Goal: Task Accomplishment & Management: Complete application form

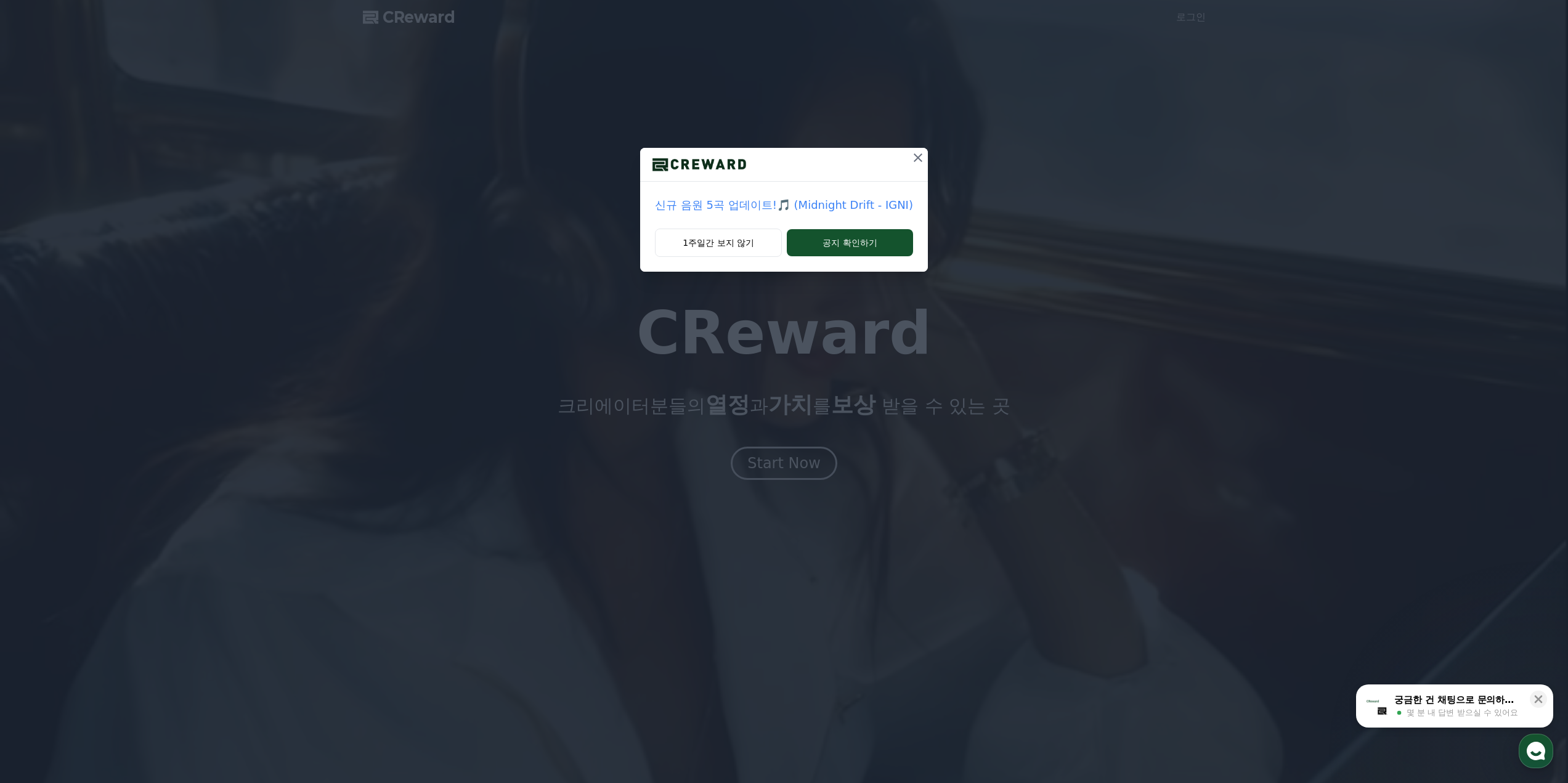
click at [914, 161] on icon at bounding box center [918, 158] width 9 height 9
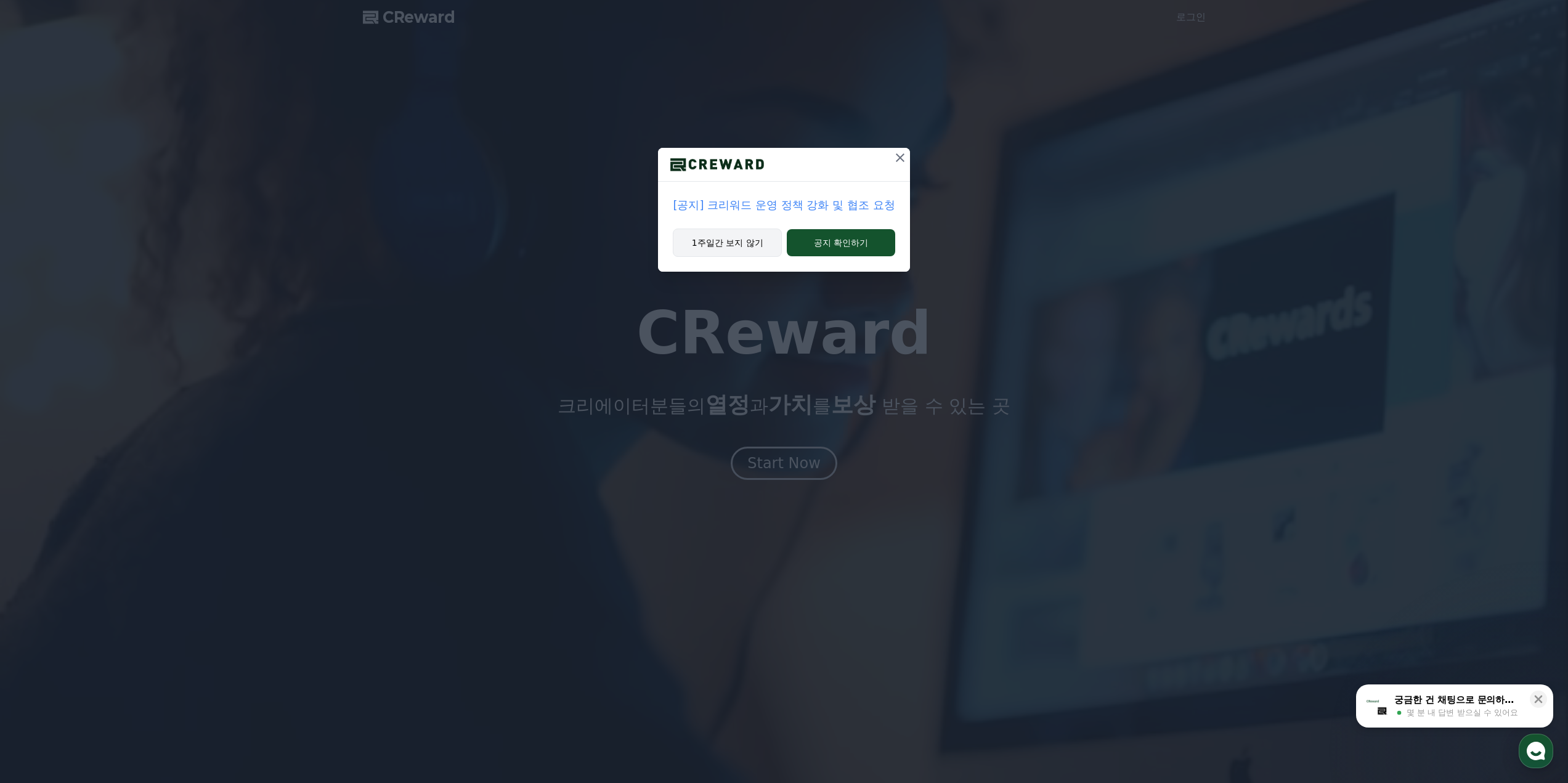
click at [724, 245] on button "1주일간 보지 않기" at bounding box center [727, 243] width 109 height 29
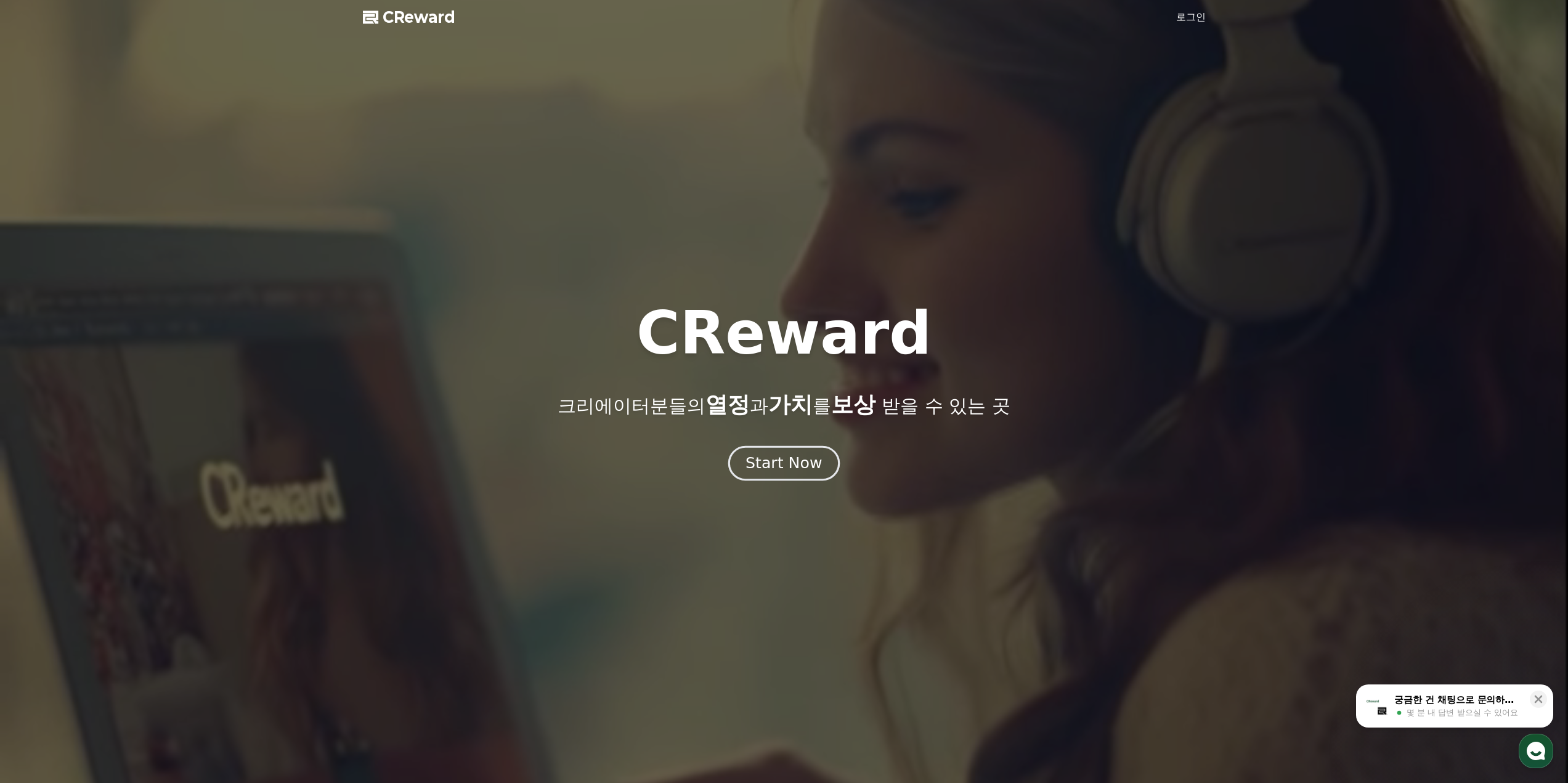
click at [804, 474] on button "Start Now" at bounding box center [783, 462] width 111 height 35
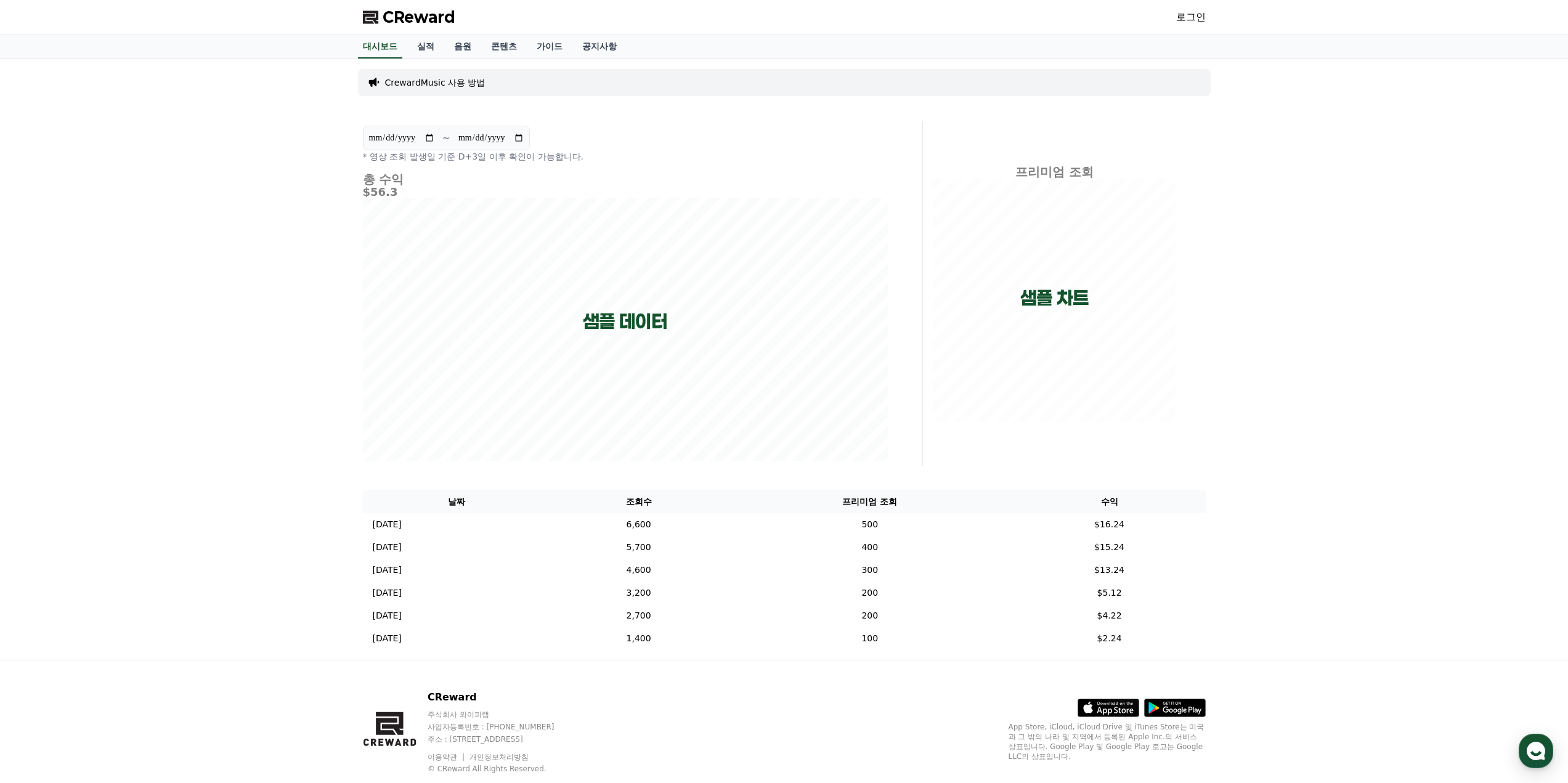
click at [1187, 12] on link "로그인" at bounding box center [1191, 17] width 29 height 15
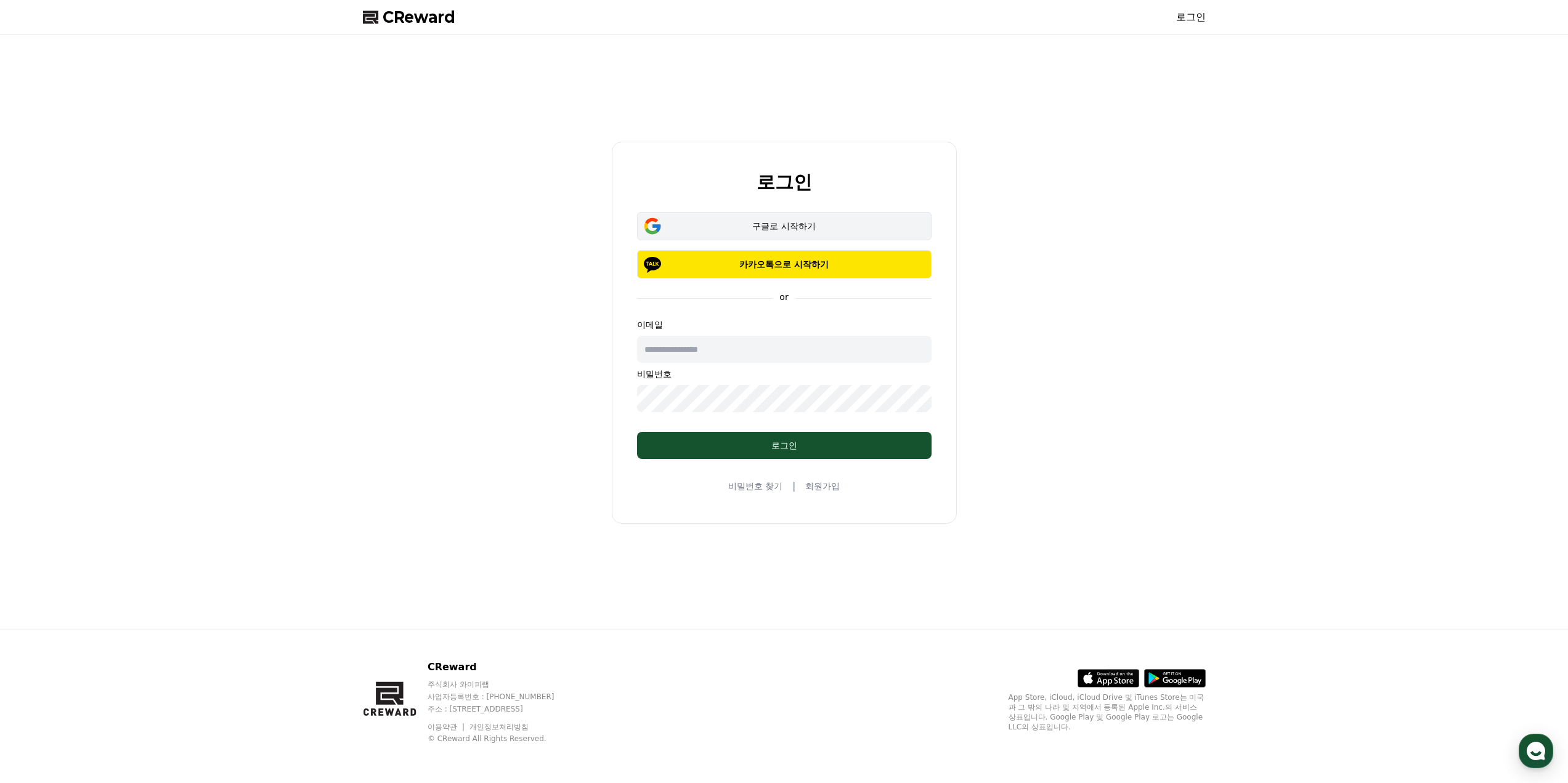
click at [792, 229] on div "구글로 시작하기" at bounding box center [784, 226] width 259 height 12
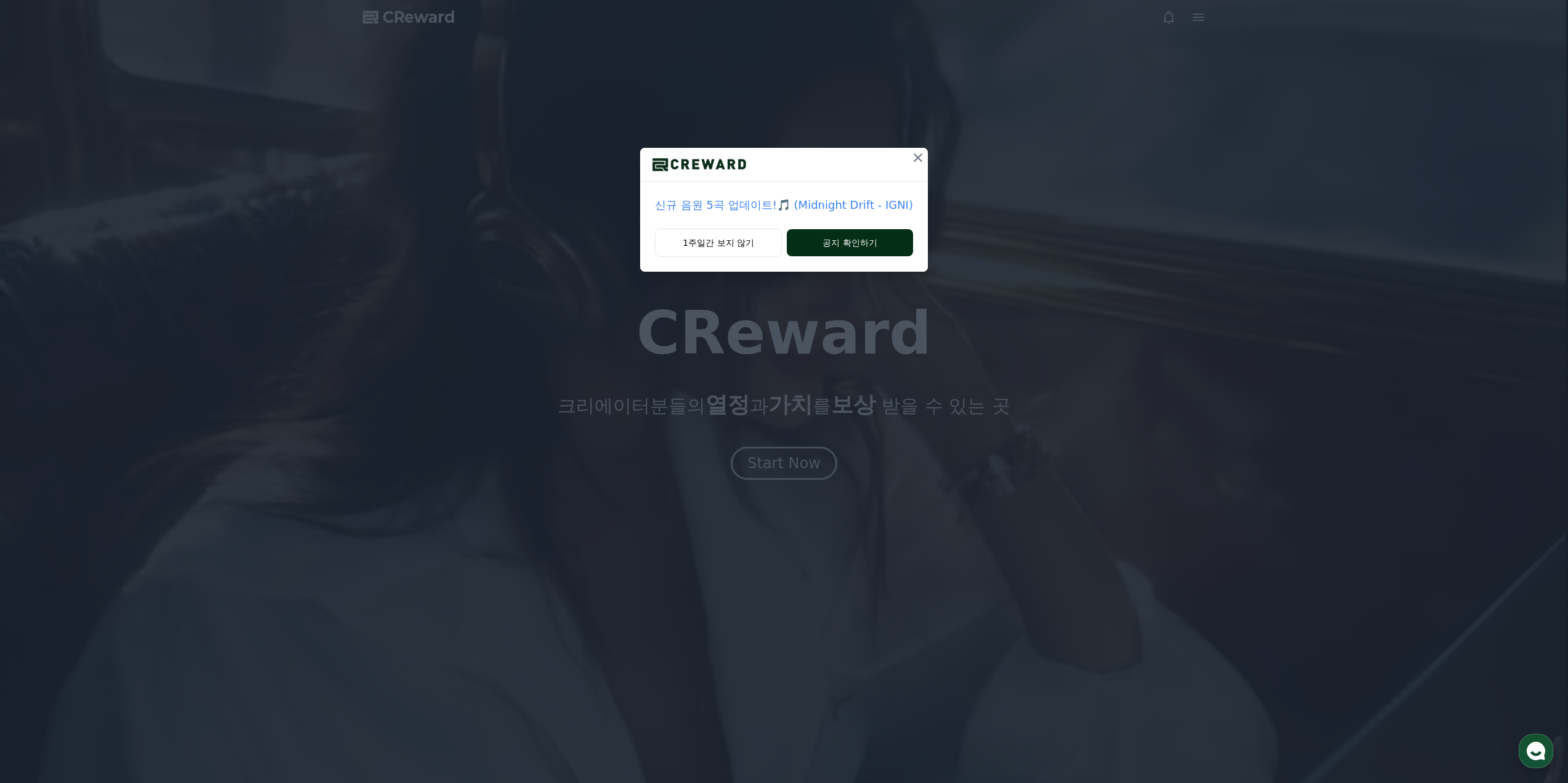
click at [828, 243] on button "공지 확인하기" at bounding box center [850, 243] width 126 height 27
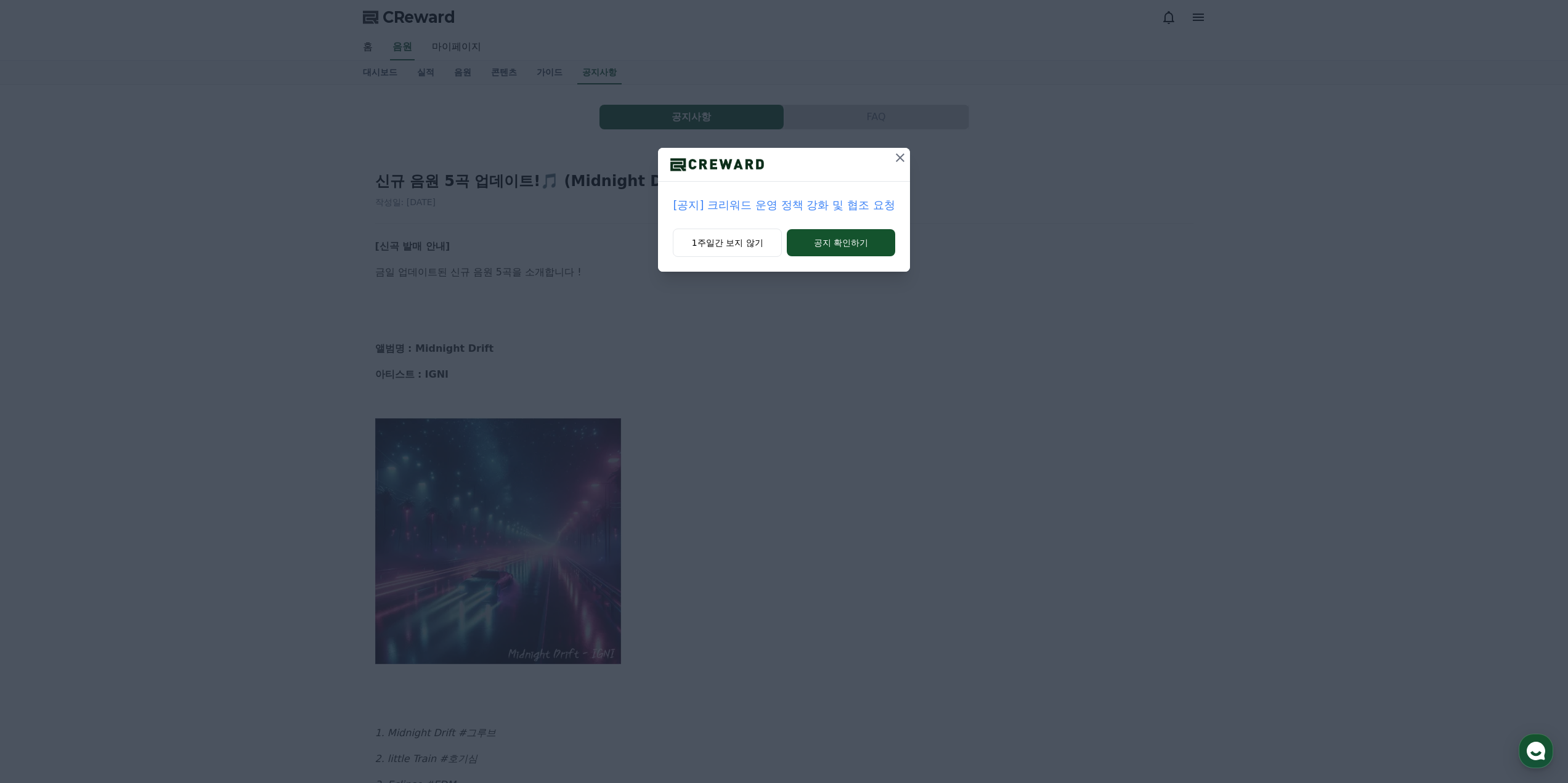
drag, startPoint x: 901, startPoint y: 154, endPoint x: 854, endPoint y: 201, distance: 66.5
click at [854, 198] on div "[공지] 크리워드 운영 정책 강화 및 협조 요청 1주일간 보지 않기 공지 확인하기" at bounding box center [784, 210] width 251 height 124
click at [857, 231] on div "[공지] 크리워드 운영 정책 강화 및 협조 요청 1주일간 보지 않기 공지 확인하기" at bounding box center [784, 210] width 251 height 124
click at [857, 243] on button "공지 확인하기" at bounding box center [841, 243] width 108 height 27
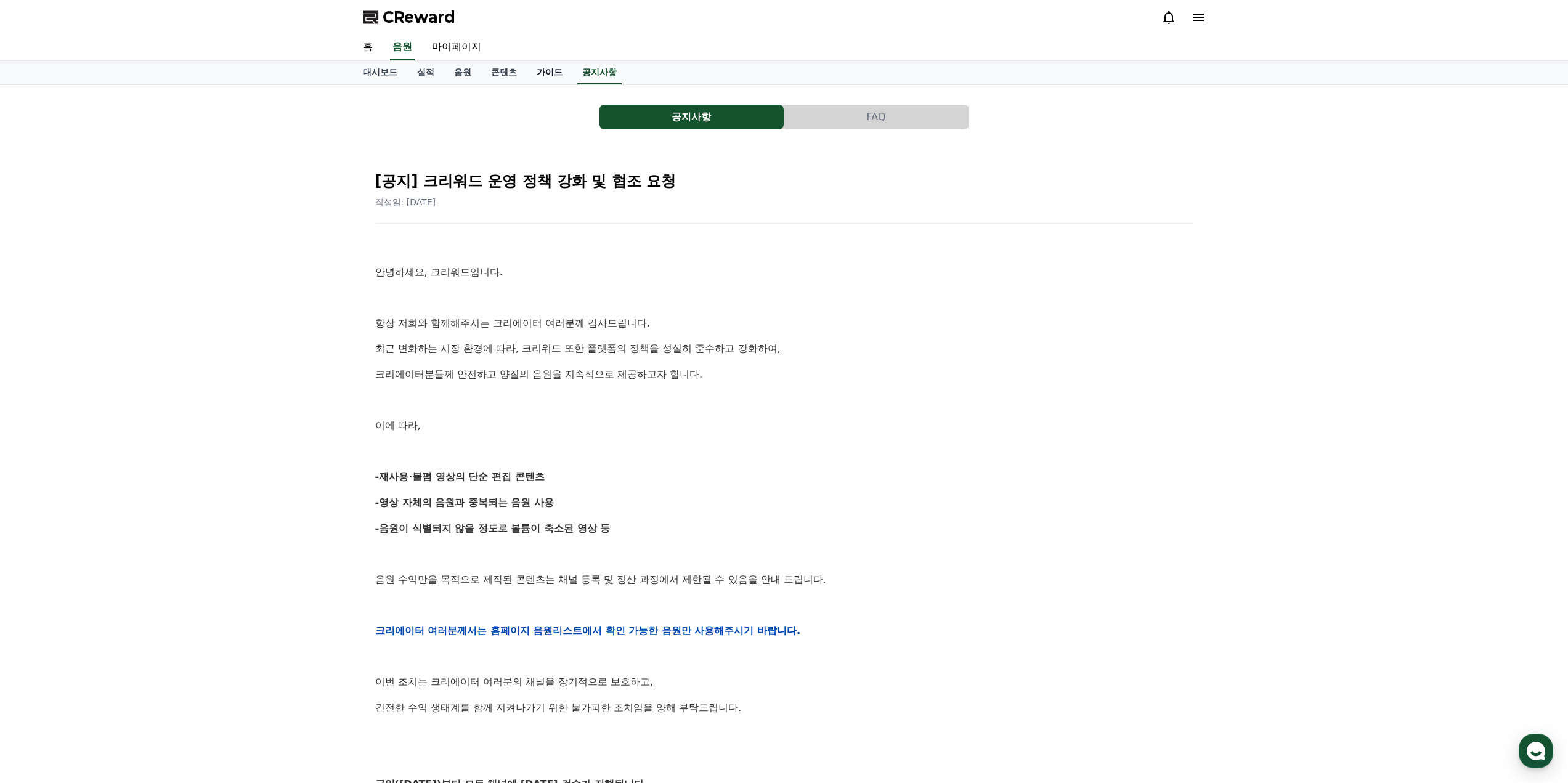
click at [559, 65] on link "가이드" at bounding box center [549, 72] width 46 height 23
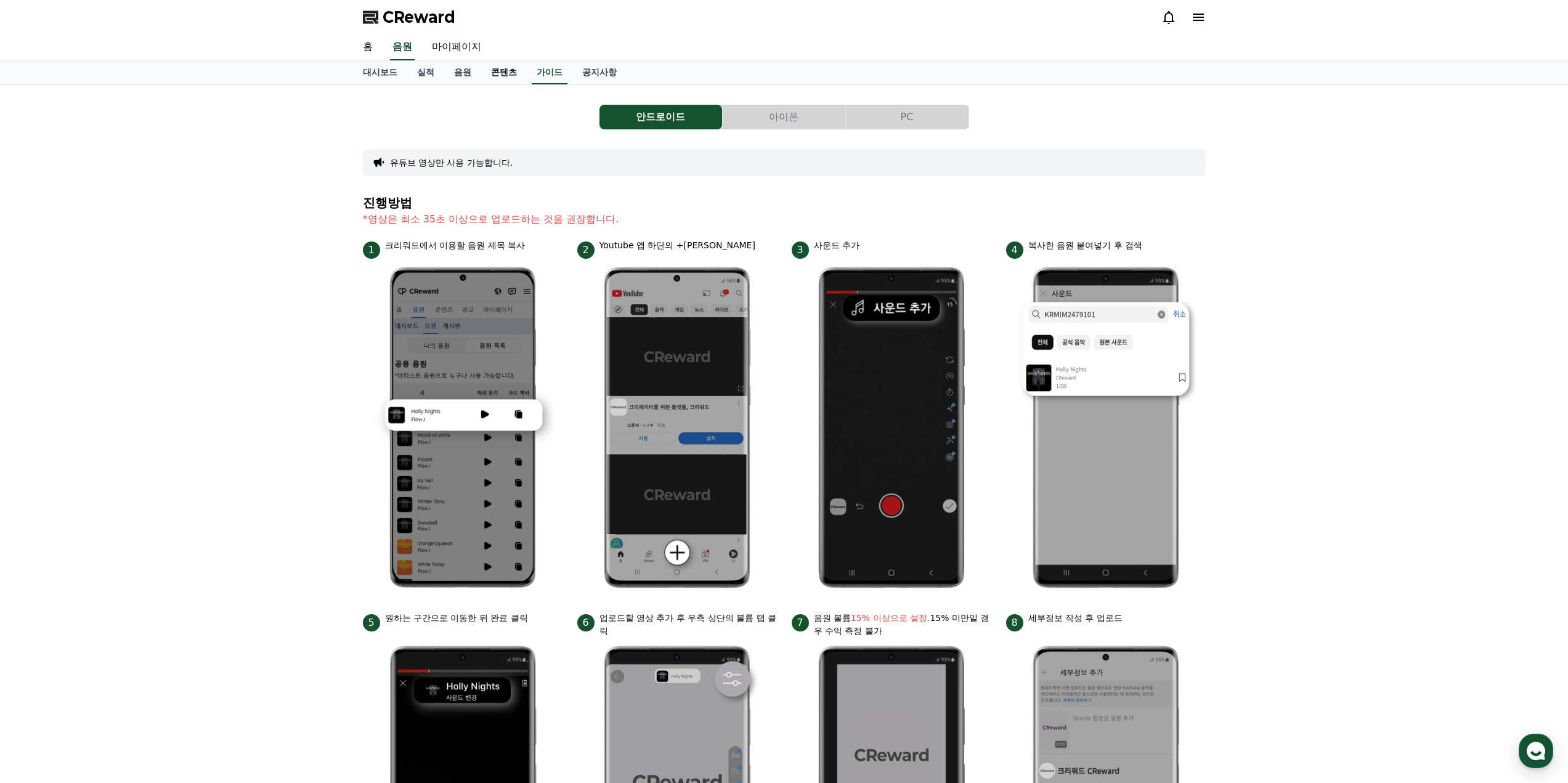
click at [509, 72] on link "콘텐츠" at bounding box center [504, 72] width 46 height 23
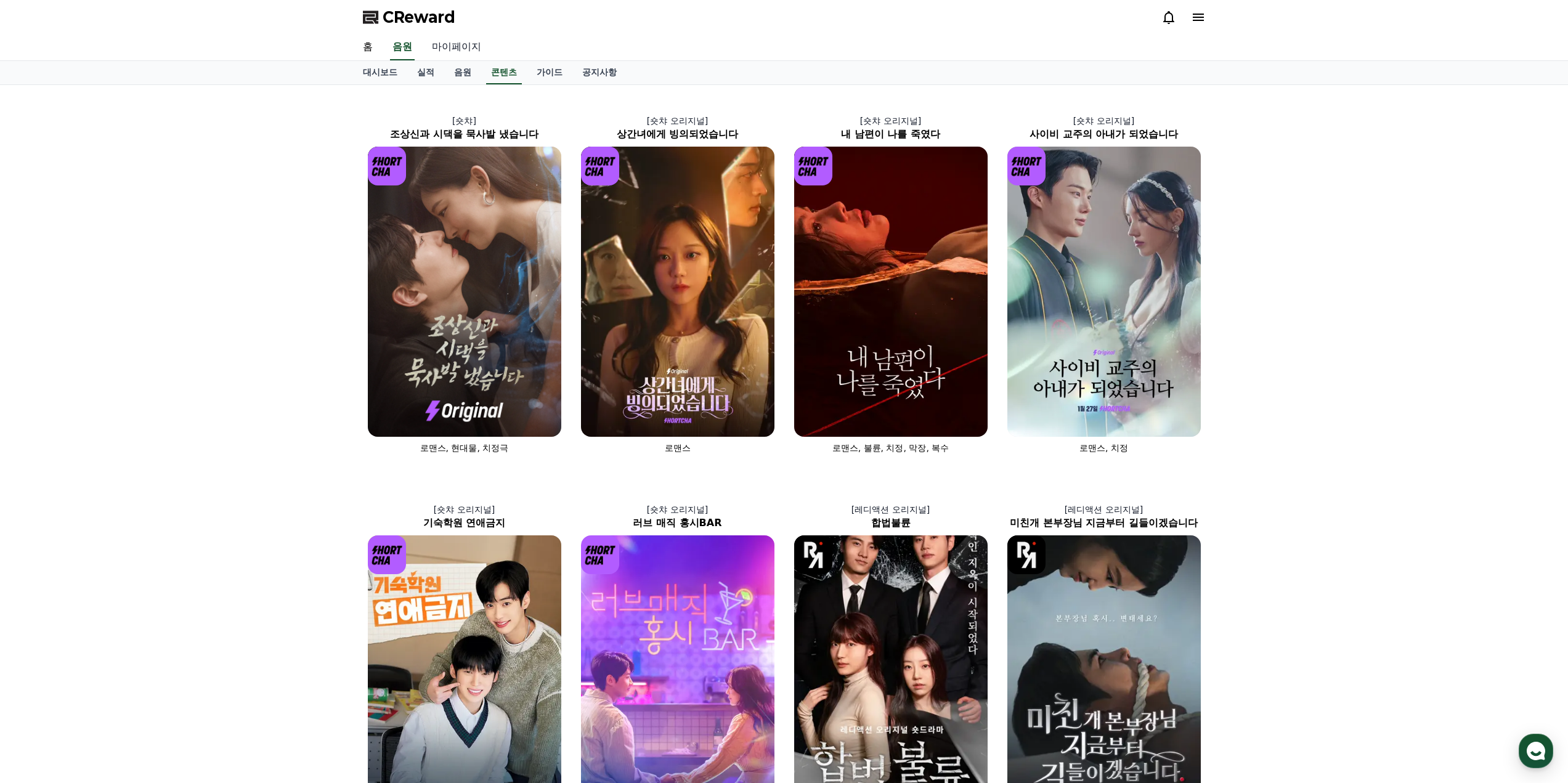
click at [457, 47] on link "마이페이지" at bounding box center [456, 48] width 69 height 26
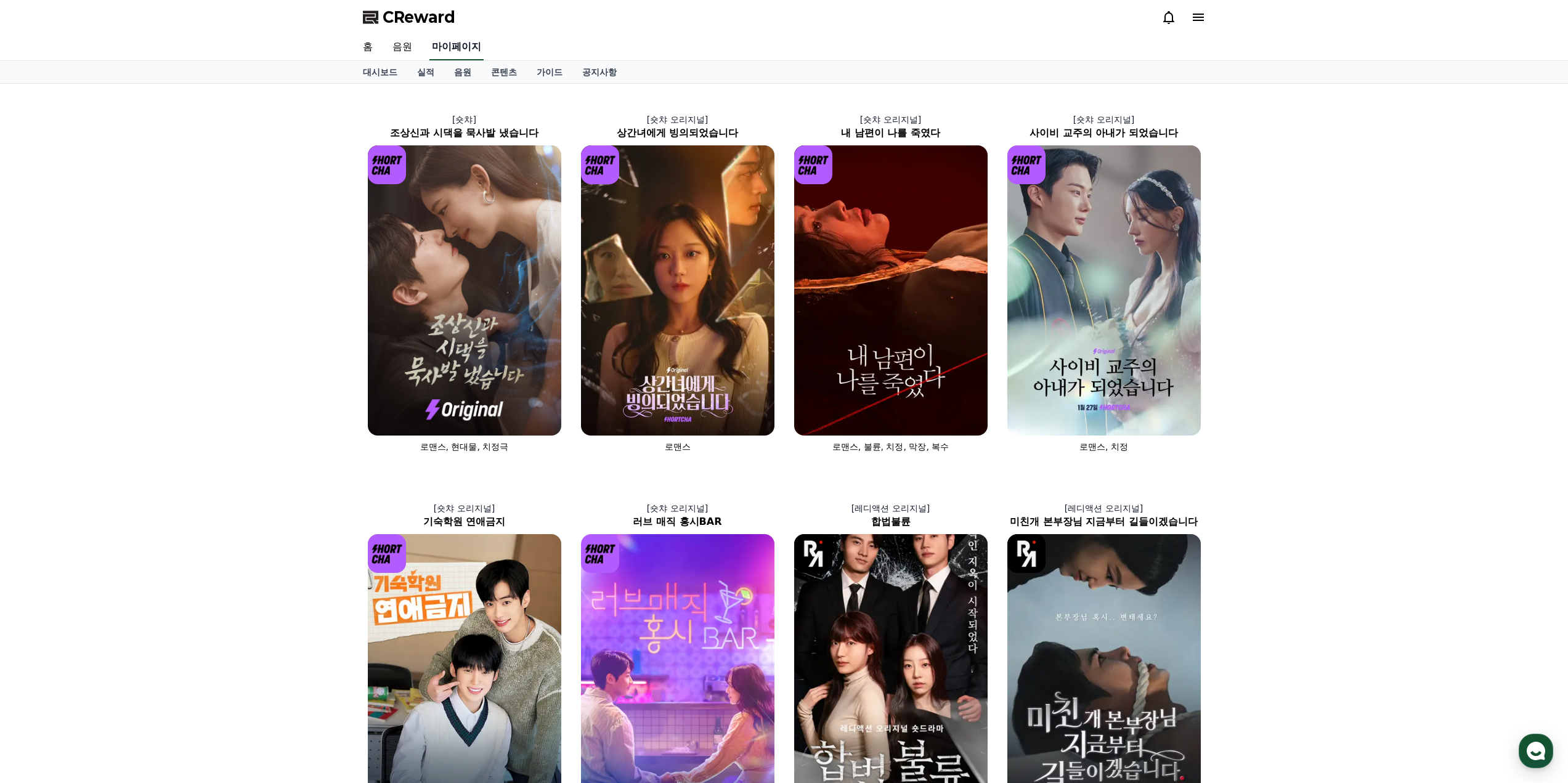
select select "**********"
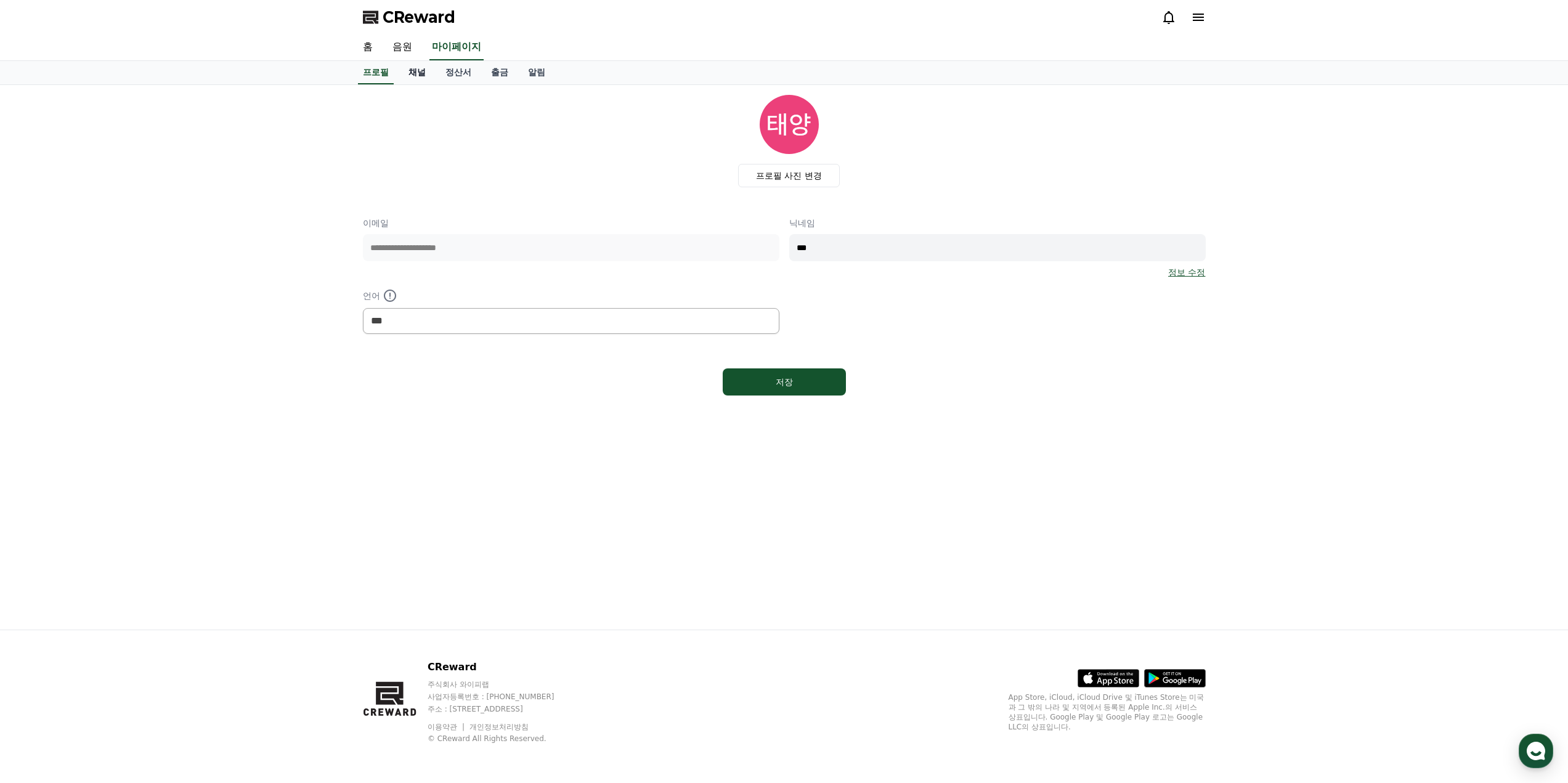
click at [413, 70] on link "채널" at bounding box center [417, 72] width 37 height 23
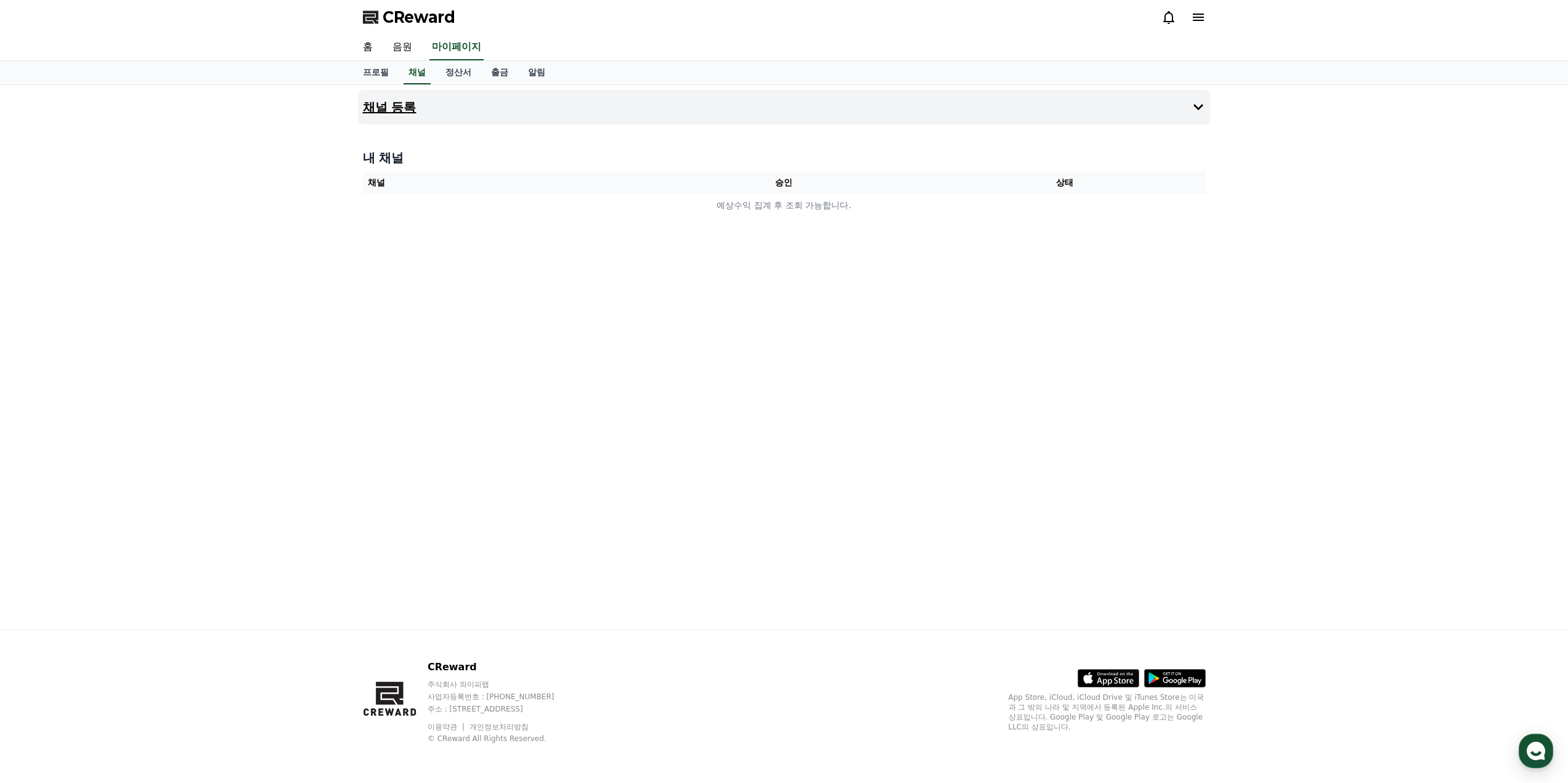
click at [760, 95] on button "채널 등록" at bounding box center [785, 107] width 853 height 35
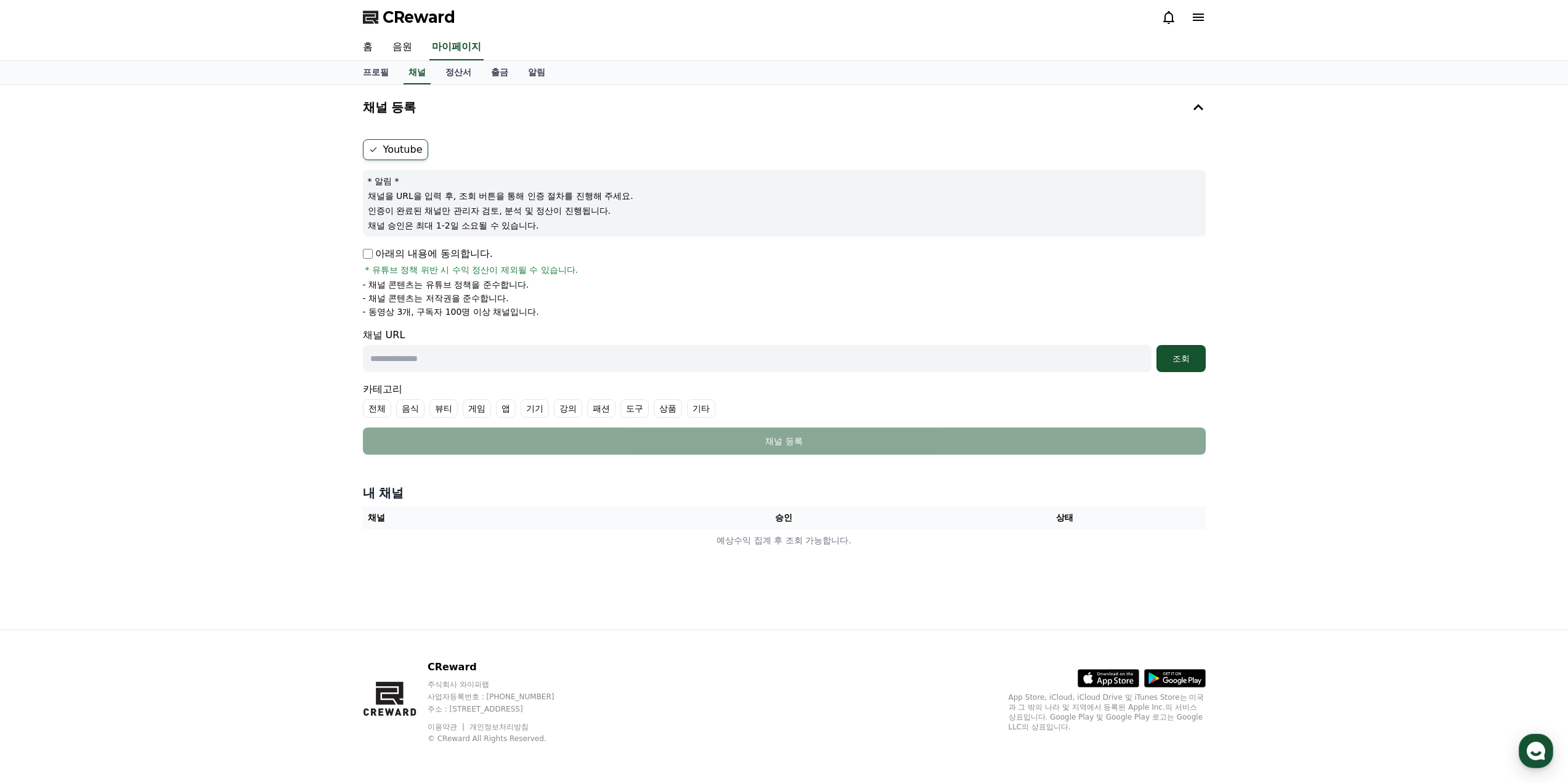
click at [402, 153] on label "Youtube" at bounding box center [396, 149] width 66 height 21
click at [446, 257] on p "아래의 내용에 동의합니다." at bounding box center [428, 254] width 130 height 15
click at [449, 251] on p "아래의 내용에 동의합니다." at bounding box center [428, 254] width 130 height 15
click at [489, 354] on input "text" at bounding box center [757, 359] width 789 height 27
paste input "**********"
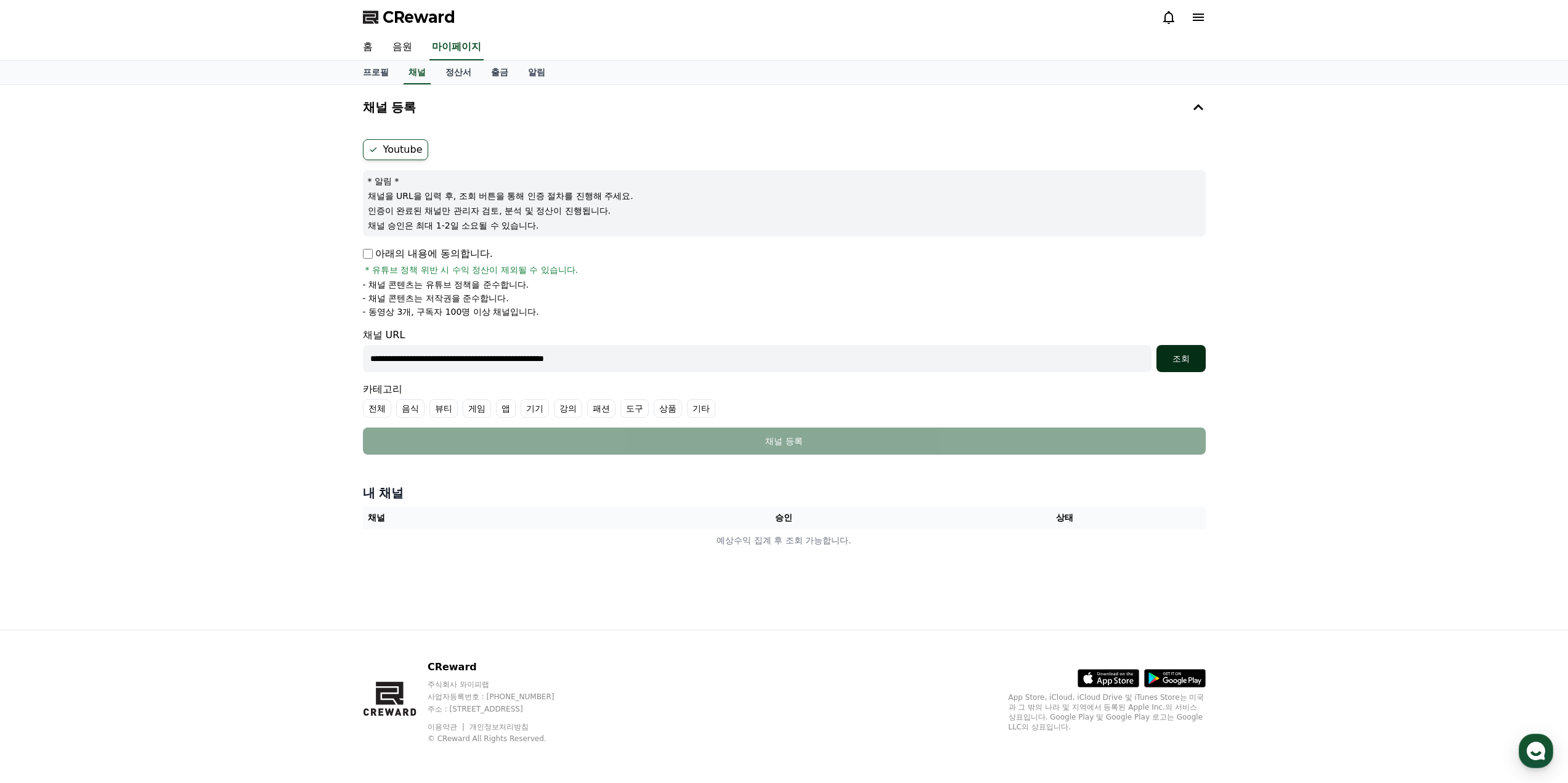
type input "**********"
click at [1202, 359] on button "조회" at bounding box center [1181, 359] width 49 height 27
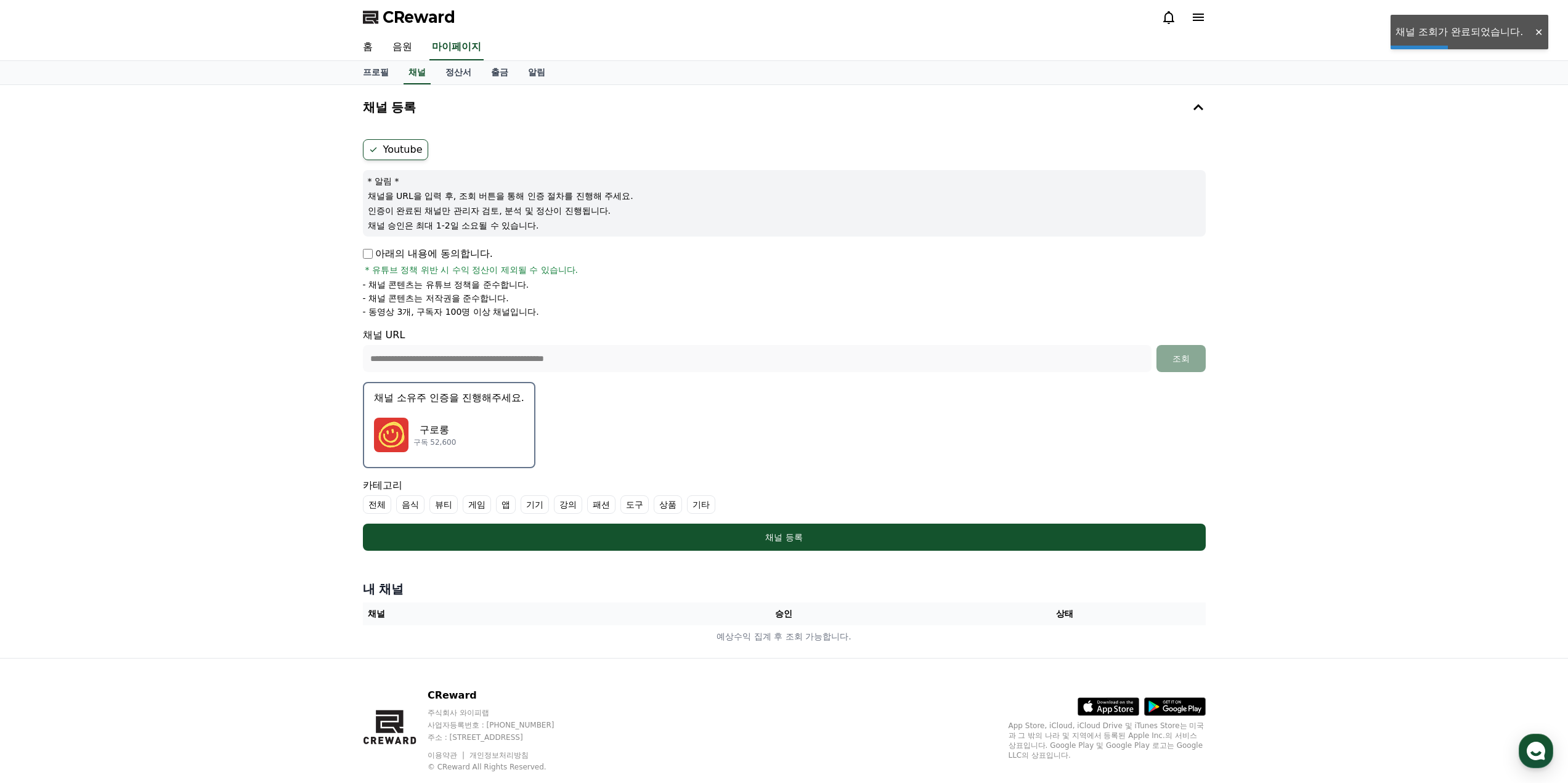
click at [769, 429] on form "**********" at bounding box center [784, 344] width 843 height 411
click at [491, 431] on div "구로롱 구독 52,600" at bounding box center [449, 434] width 150 height 49
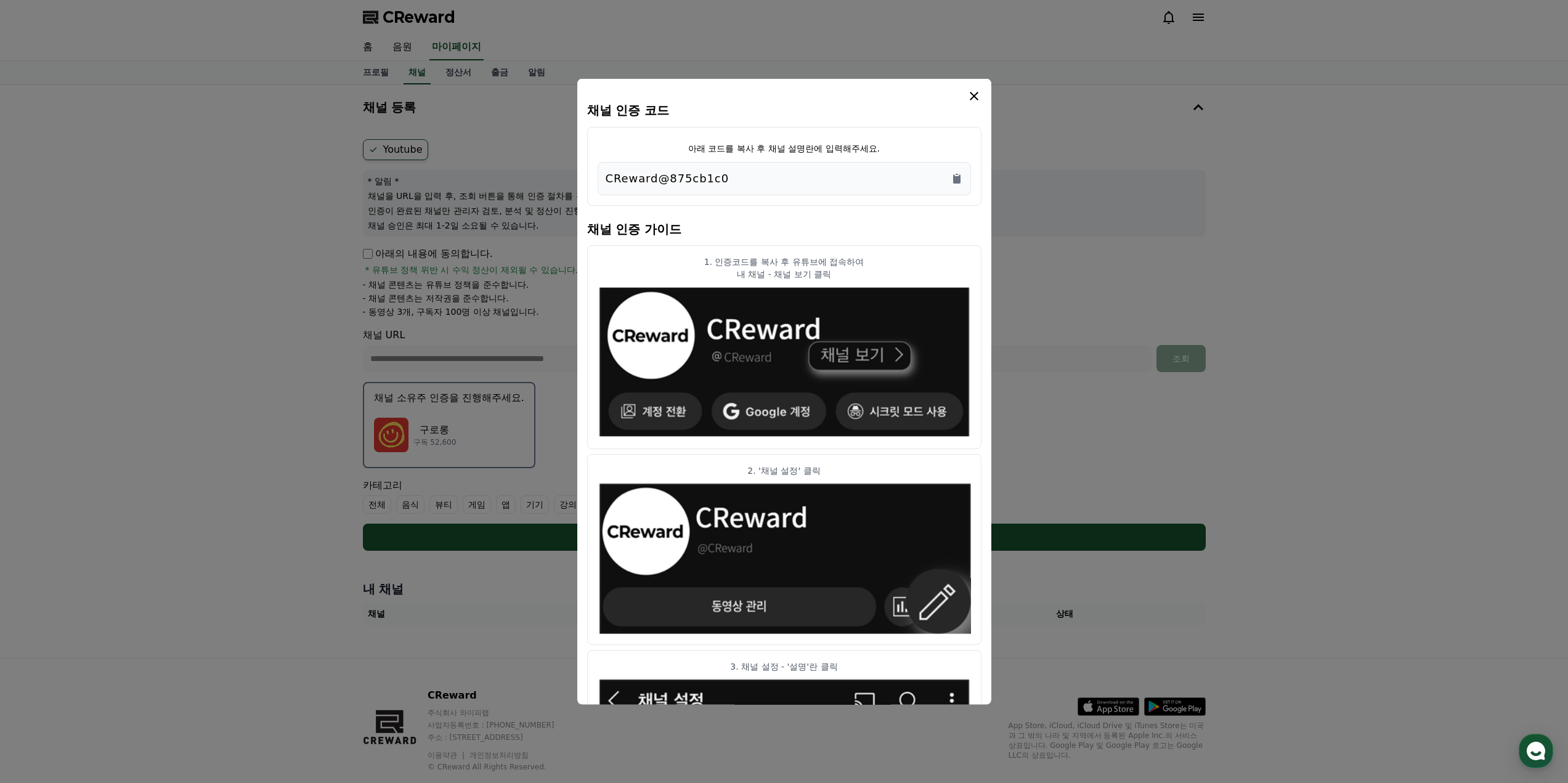
click at [804, 175] on div "CReward@875cb1c0" at bounding box center [785, 177] width 358 height 17
click at [661, 171] on p "CReward@875cb1c0" at bounding box center [667, 177] width 124 height 17
click at [961, 179] on icon "Copy to clipboard" at bounding box center [957, 178] width 12 height 12
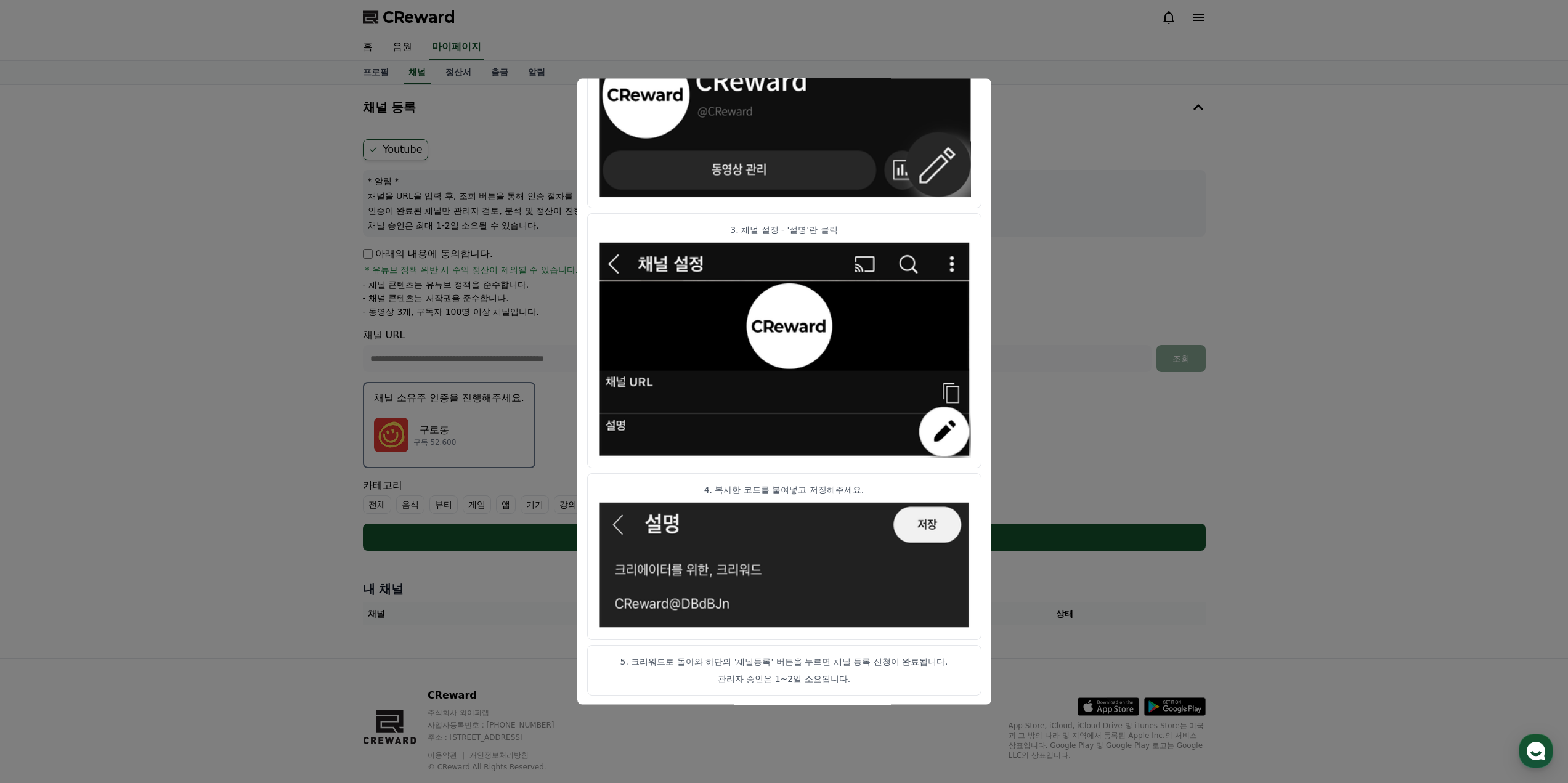
scroll to position [29, 0]
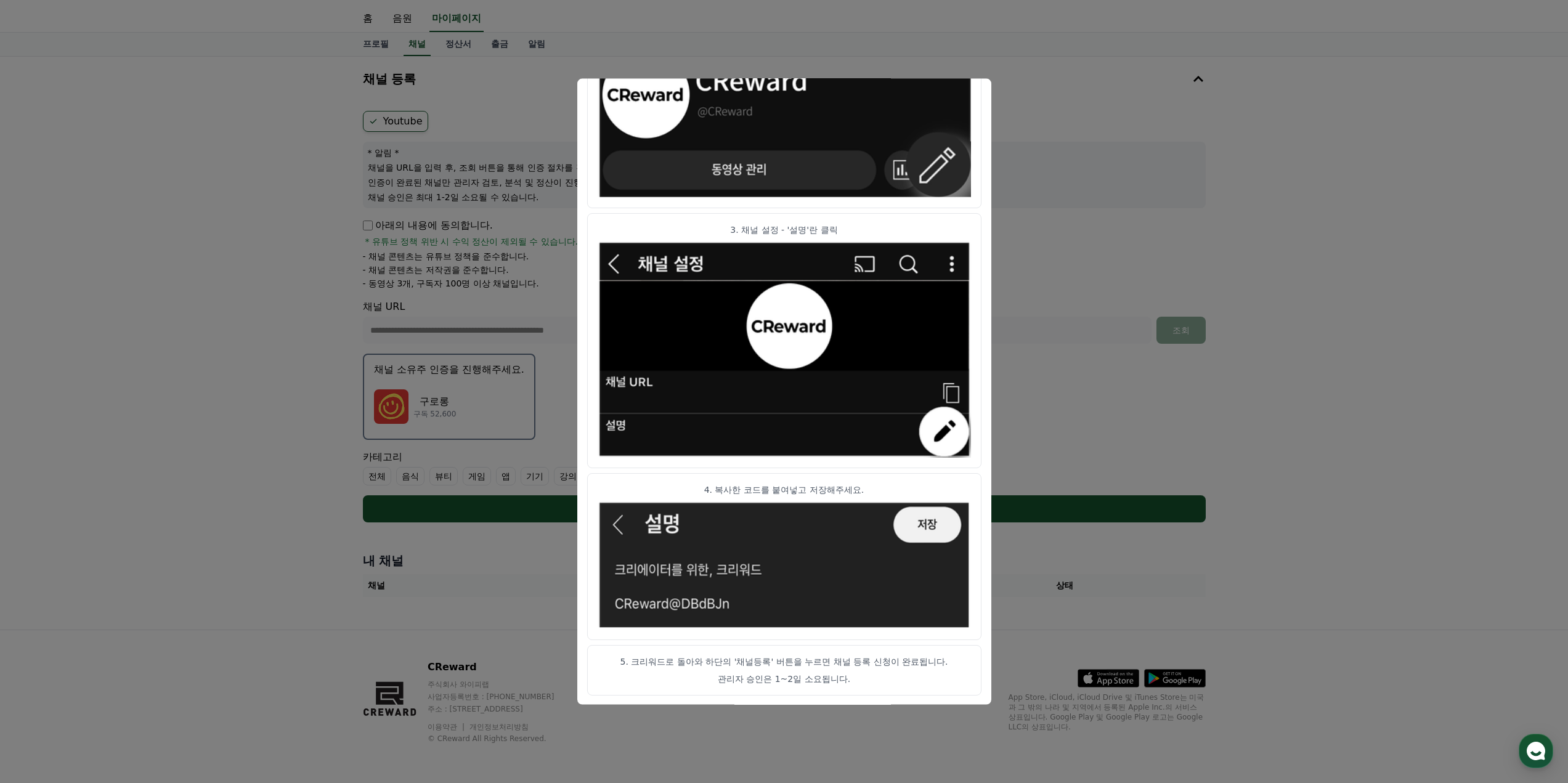
click at [854, 484] on p "4. 복사한 코드를 붙여넣고 저장해주세요." at bounding box center [784, 490] width 373 height 12
click at [1177, 346] on button "close modal" at bounding box center [784, 392] width 1568 height 783
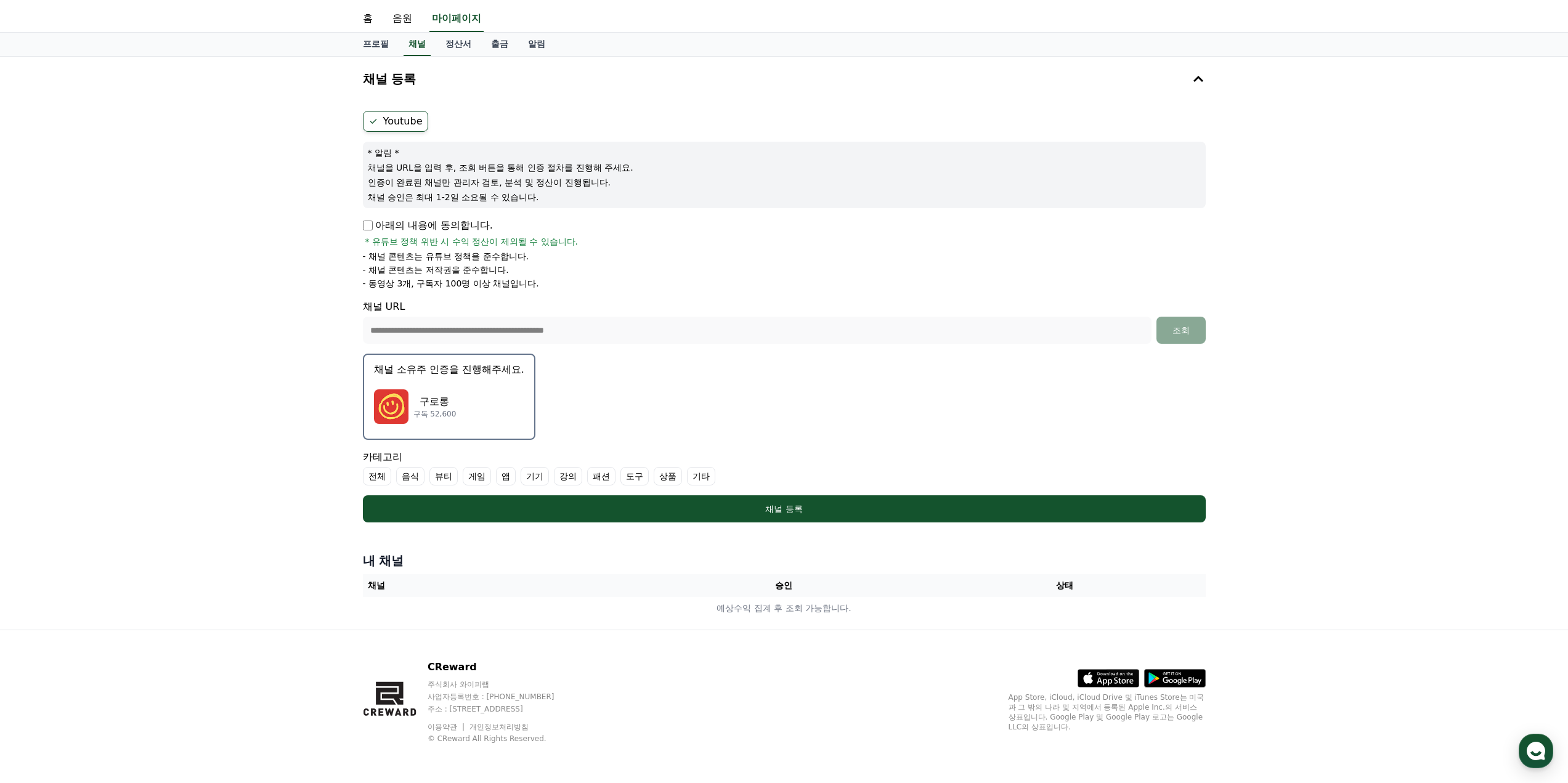
click at [690, 477] on label "기타" at bounding box center [701, 476] width 29 height 18
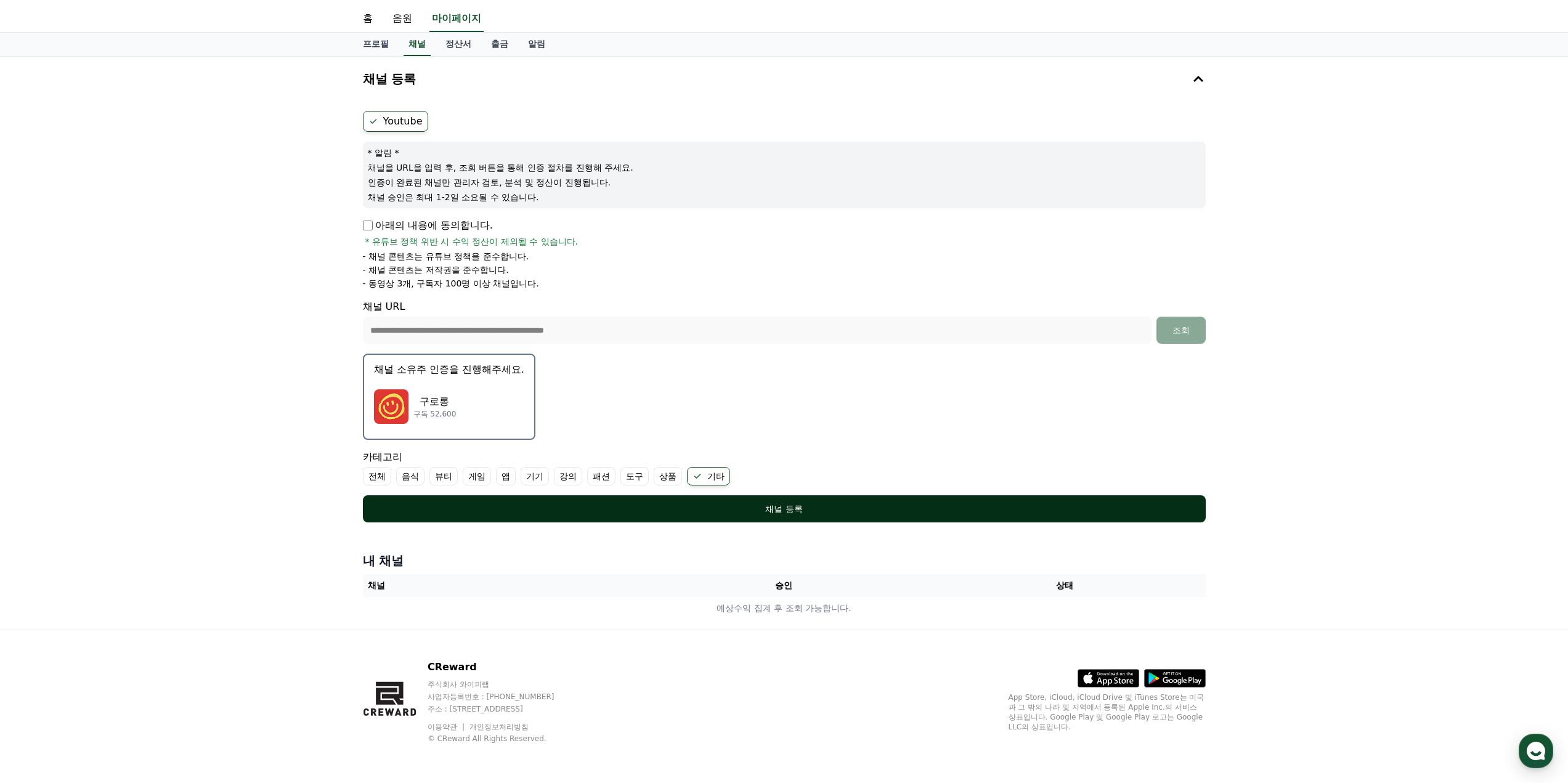
click at [628, 510] on div "채널 등록" at bounding box center [784, 509] width 794 height 12
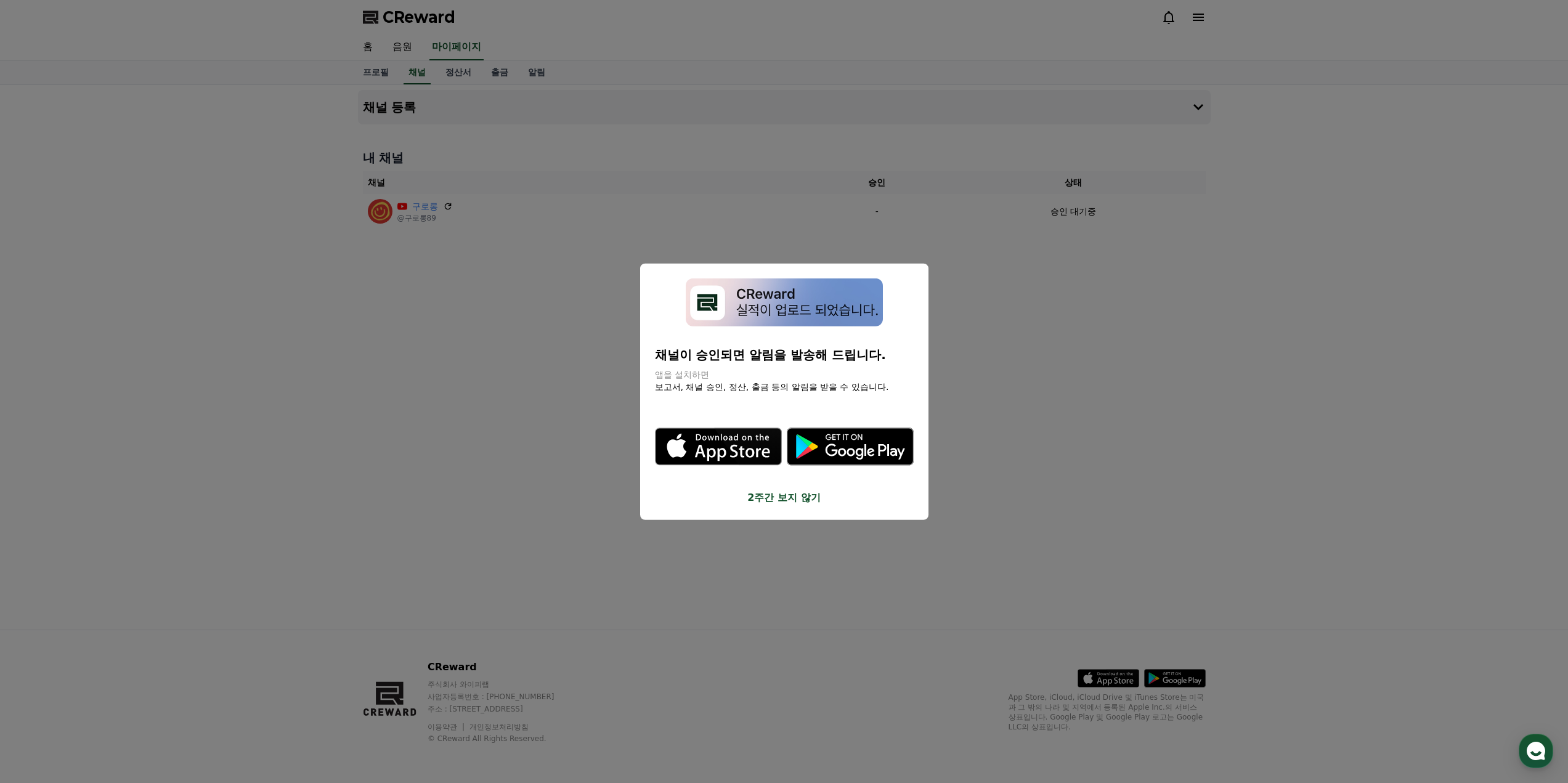
click at [785, 495] on button "2주간 보지 않기" at bounding box center [784, 498] width 259 height 15
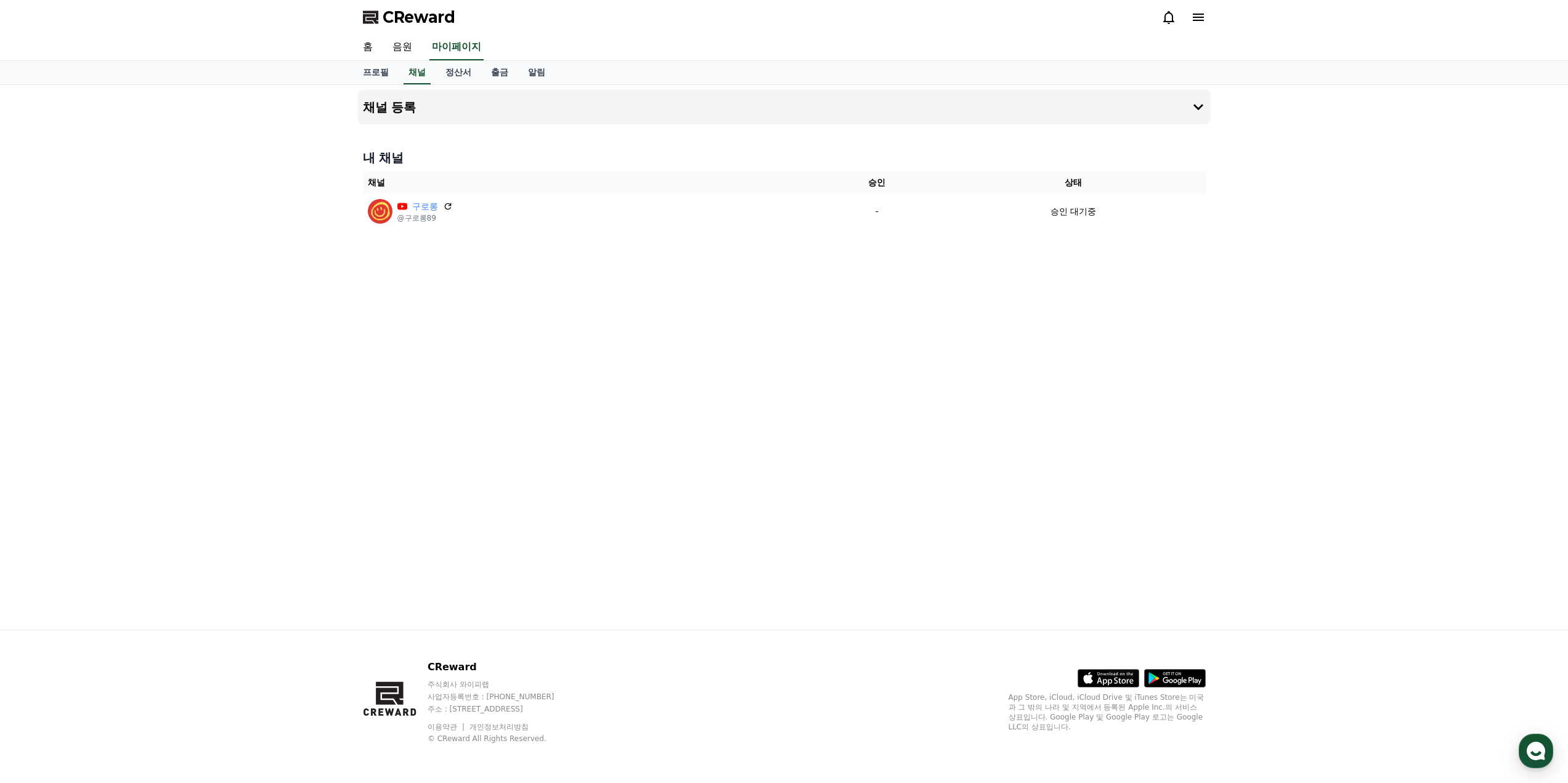
click at [785, 495] on div "채널 등록 내 채널 채널 승인 상태 구로롱 @구로롱89 - 승인 대기중" at bounding box center [784, 357] width 862 height 544
